Goal: Task Accomplishment & Management: Manage account settings

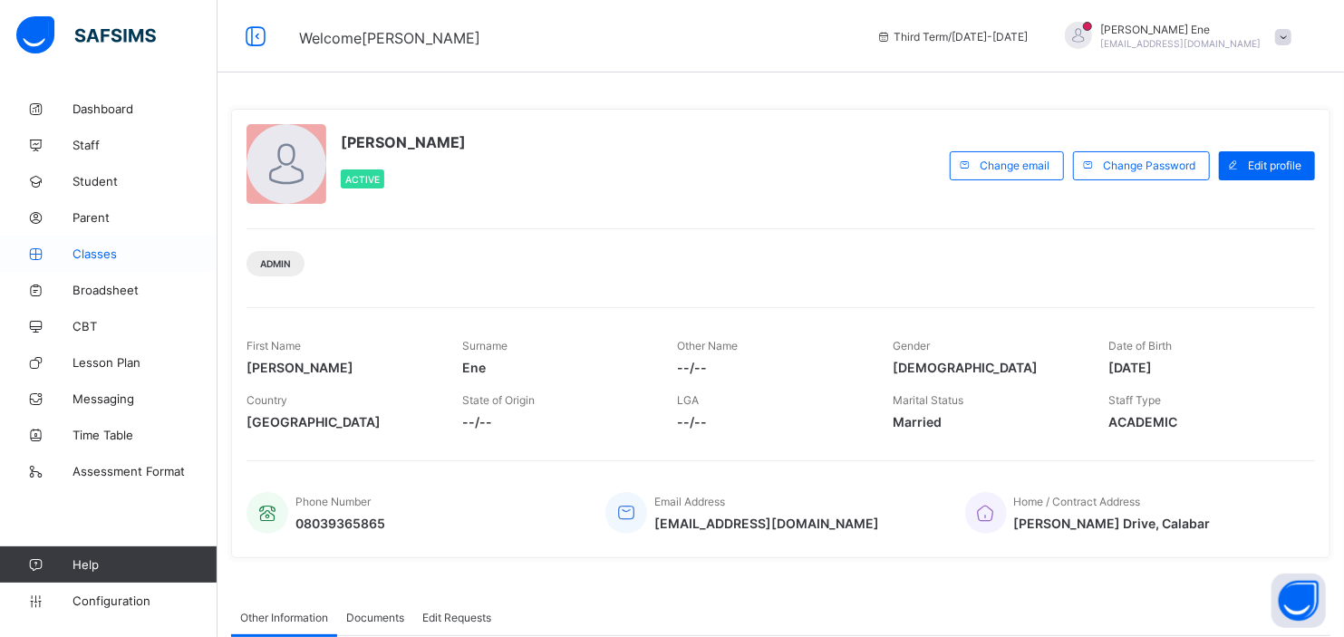
click at [95, 256] on span "Classes" at bounding box center [145, 254] width 145 height 15
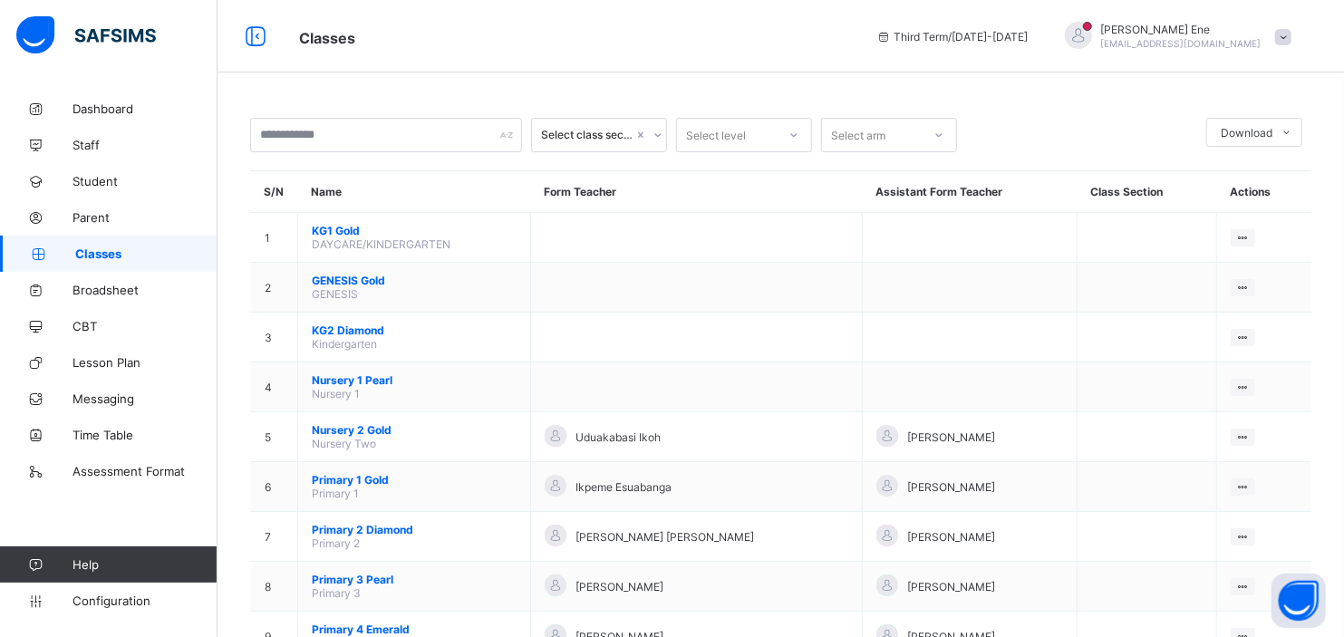
scroll to position [501, 0]
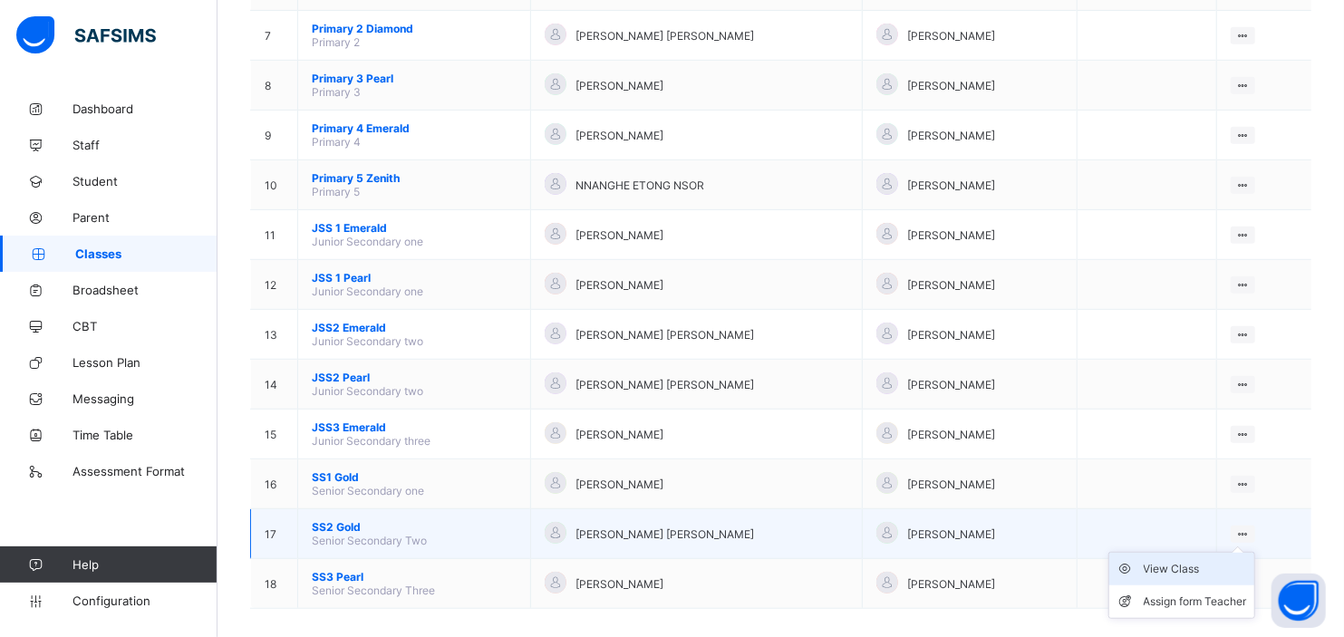
click at [1179, 560] on div "View Class" at bounding box center [1195, 569] width 103 height 18
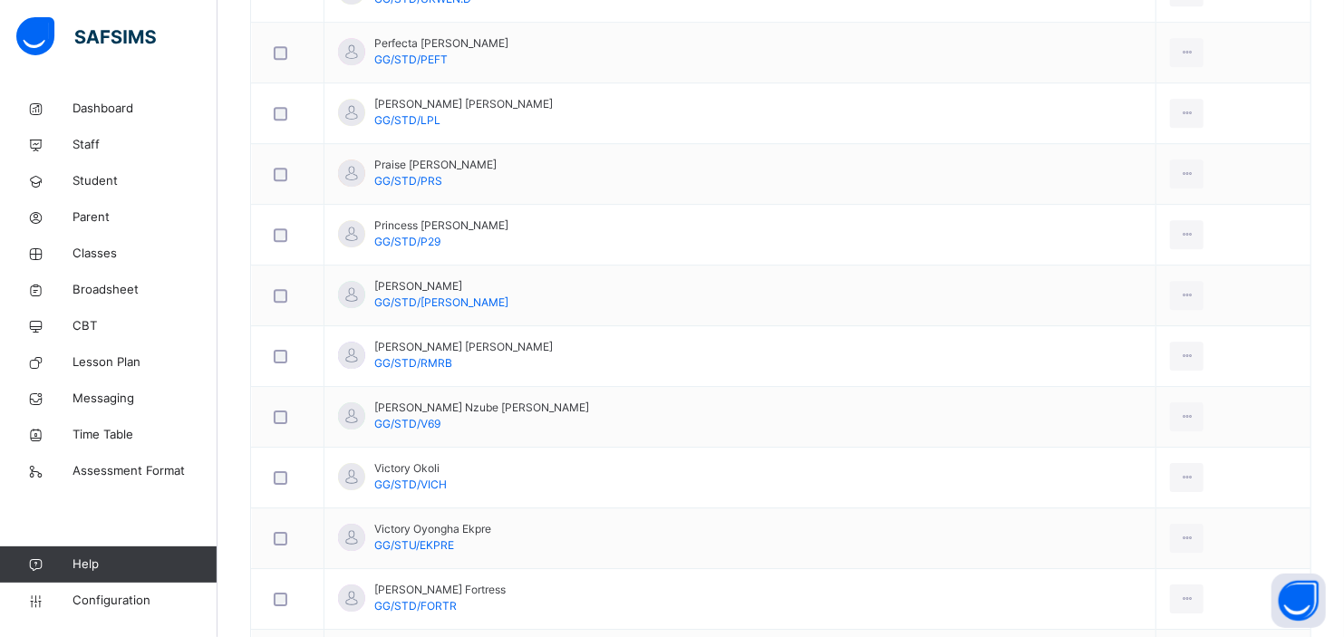
scroll to position [3222, 0]
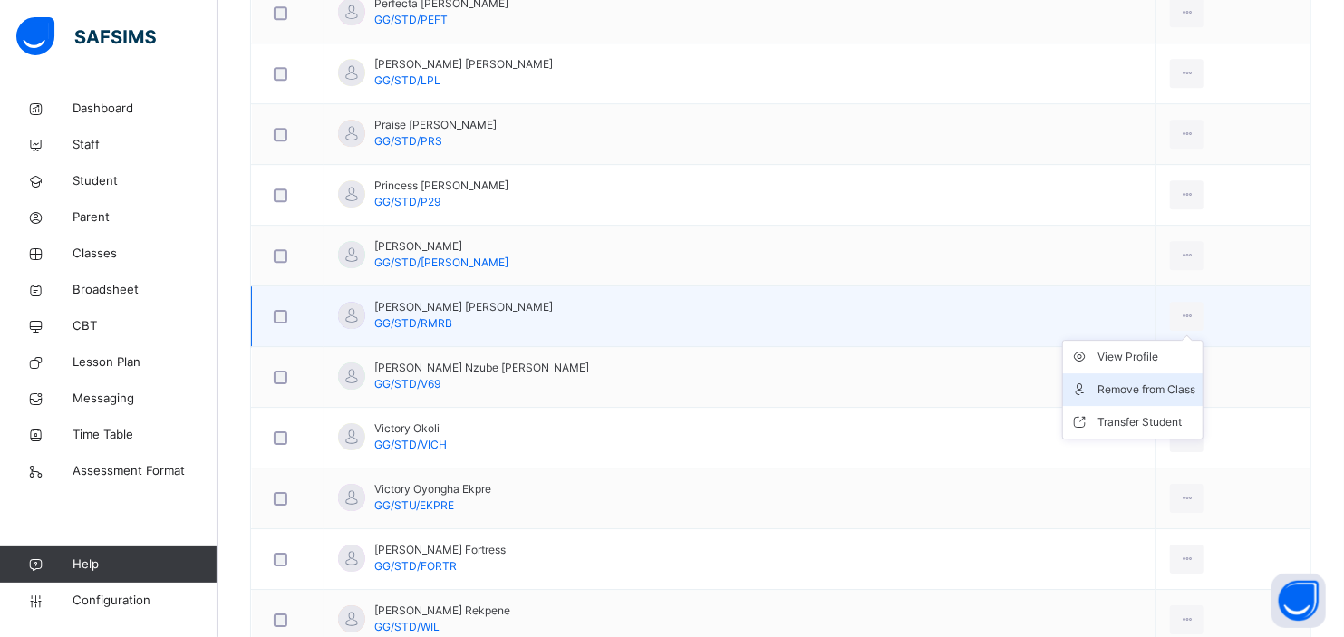
click at [1098, 396] on div "Remove from Class" at bounding box center [1147, 390] width 98 height 18
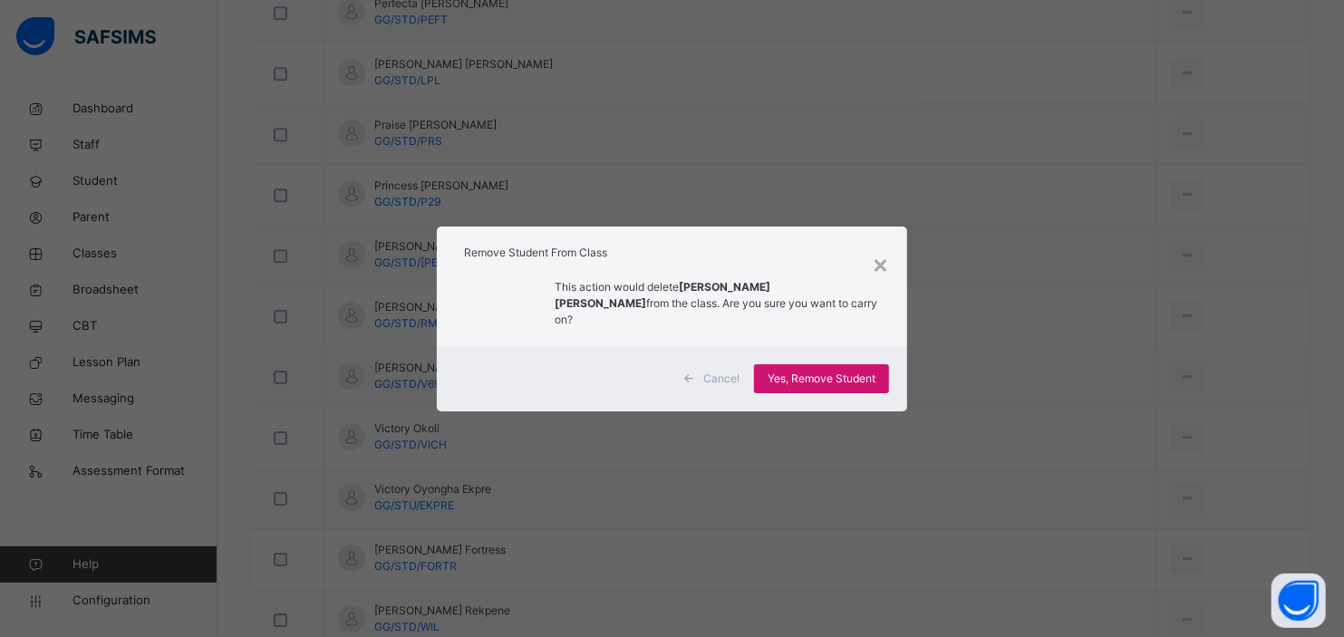
click at [839, 371] on span "Yes, Remove Student" at bounding box center [822, 379] width 108 height 16
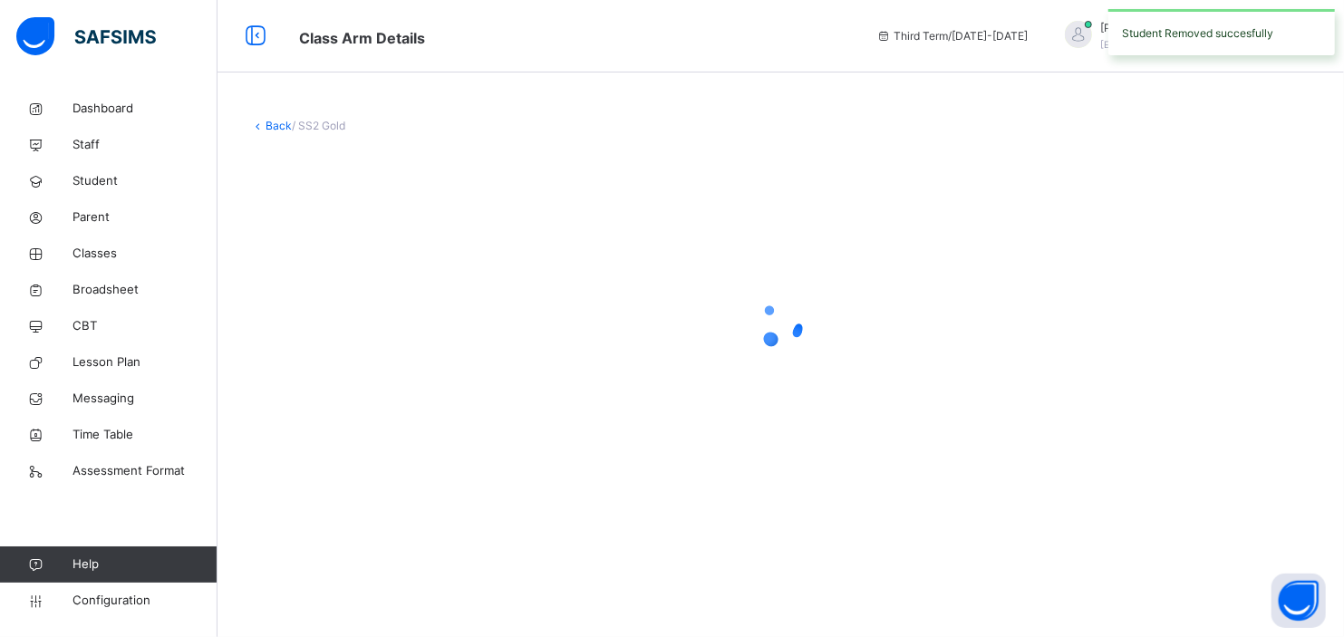
scroll to position [0, 0]
